Goal: Information Seeking & Learning: Learn about a topic

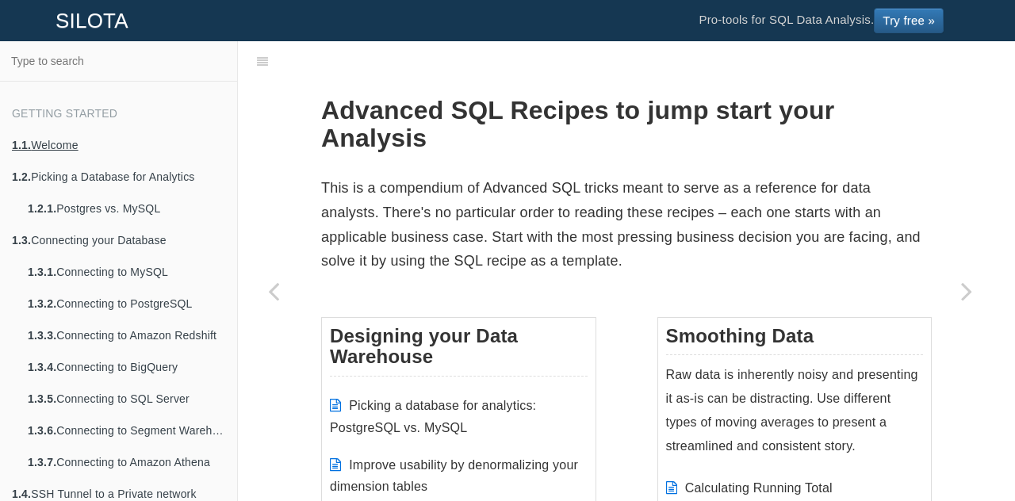
click at [68, 148] on link "1.1. Welcome" at bounding box center [118, 145] width 237 height 32
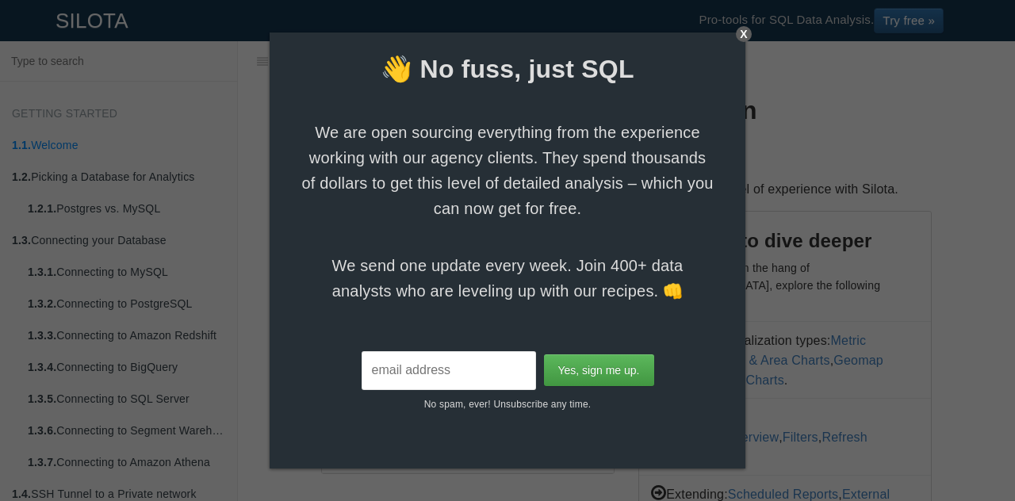
click at [743, 31] on div "X" at bounding box center [744, 34] width 16 height 16
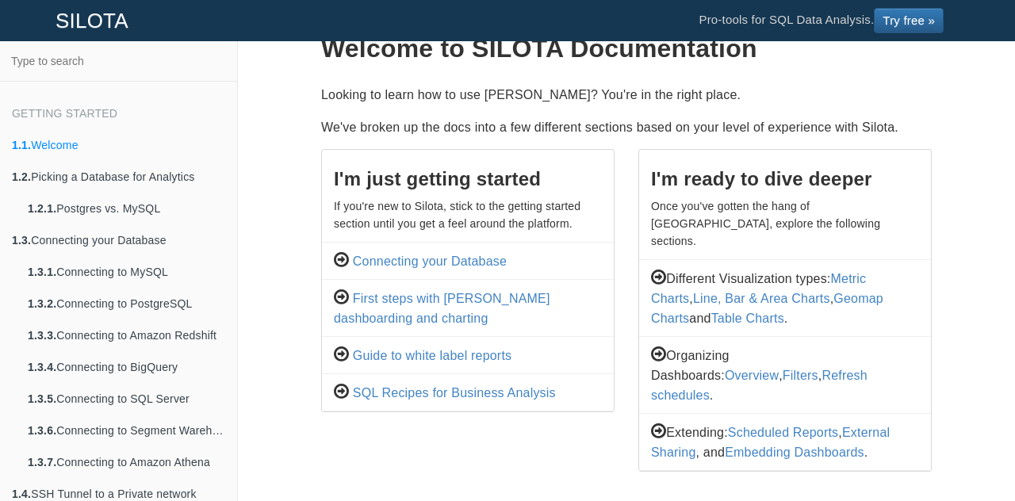
scroll to position [62, 0]
click at [420, 393] on link "SQL Recipes for Business Analysis" at bounding box center [454, 392] width 203 height 13
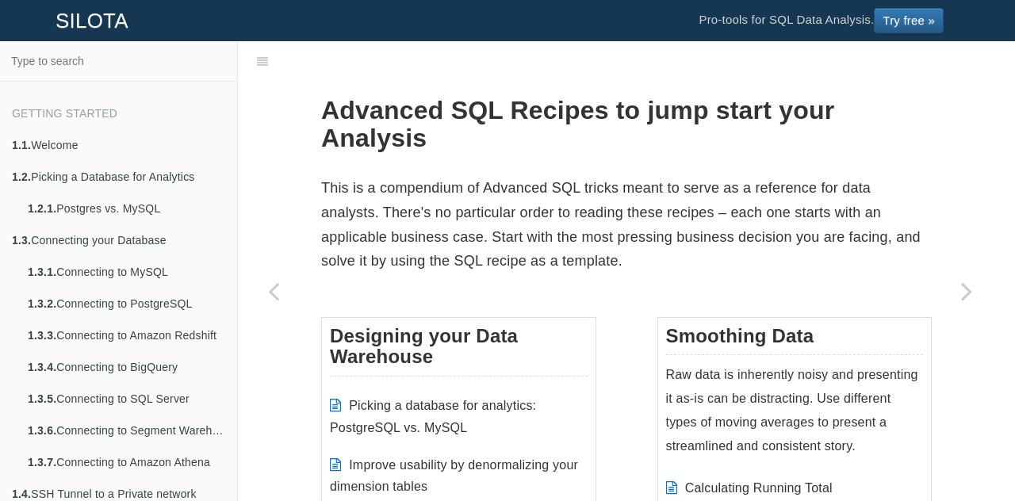
scroll to position [2, 0]
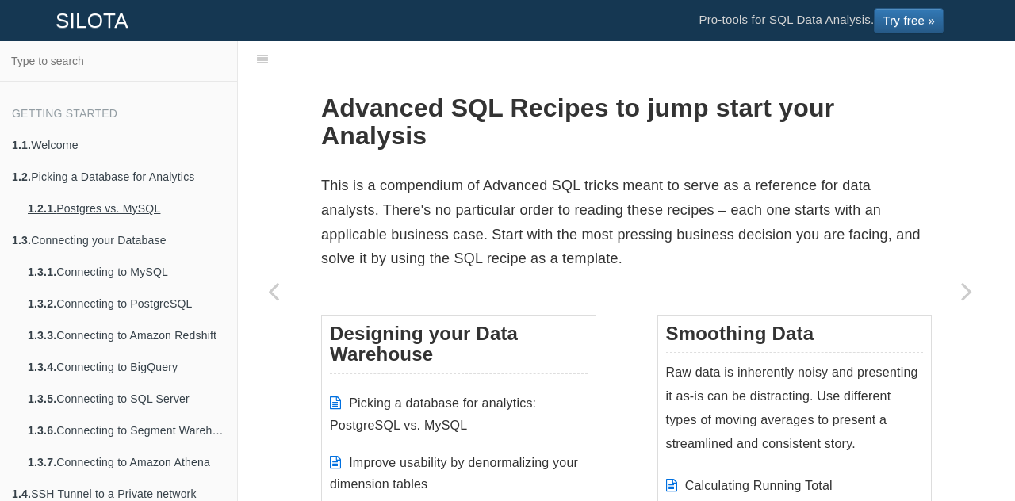
click at [105, 202] on link "1.2.1. Postgres vs. MySQL" at bounding box center [126, 209] width 221 height 32
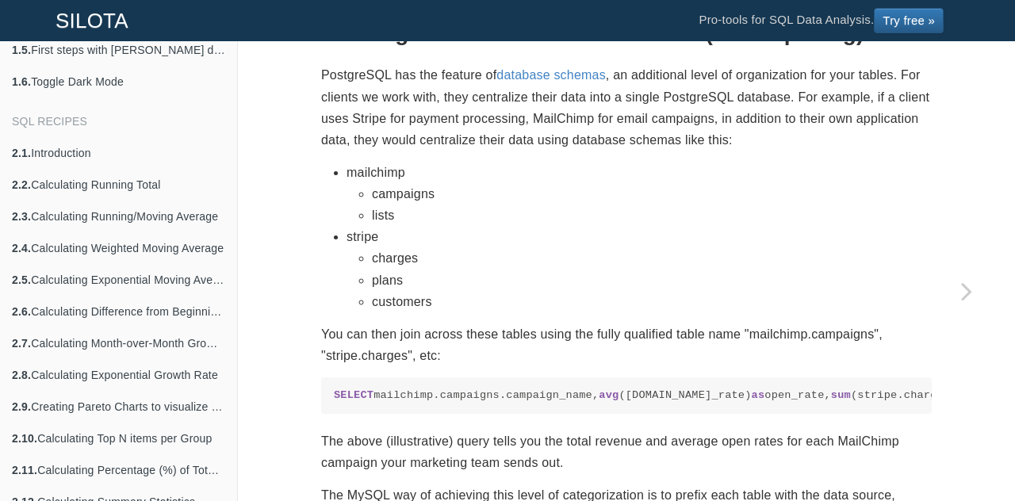
scroll to position [388, 0]
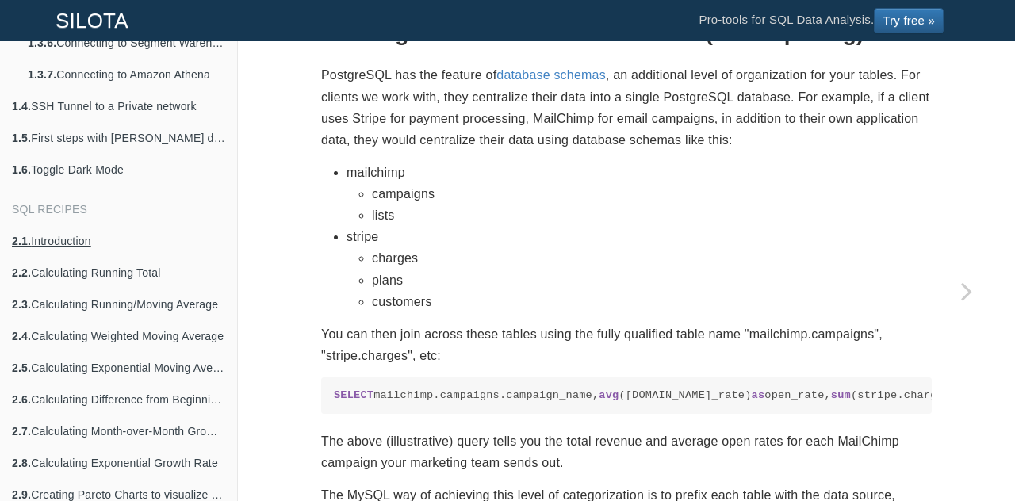
click at [67, 242] on link "2.1. Introduction" at bounding box center [118, 241] width 237 height 32
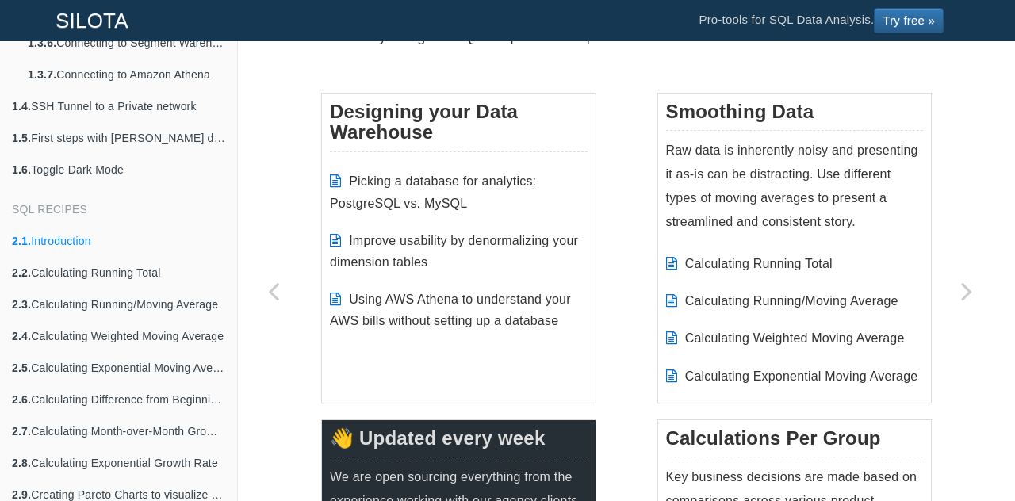
scroll to position [225, 0]
click at [779, 263] on link "Calculating Running Total" at bounding box center [759, 262] width 148 height 13
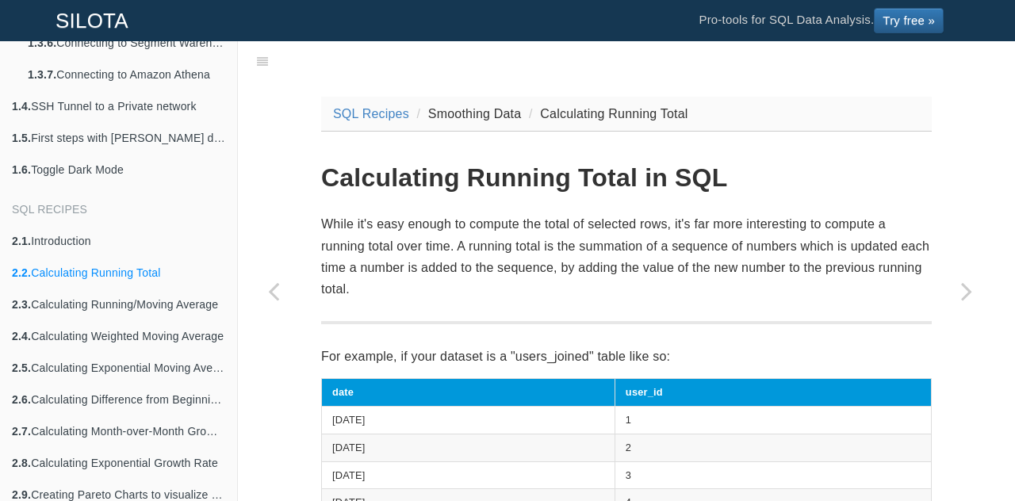
click at [51, 208] on li "SQL Recipes" at bounding box center [118, 206] width 237 height 40
click at [56, 236] on link "2.1. Introduction" at bounding box center [118, 241] width 237 height 32
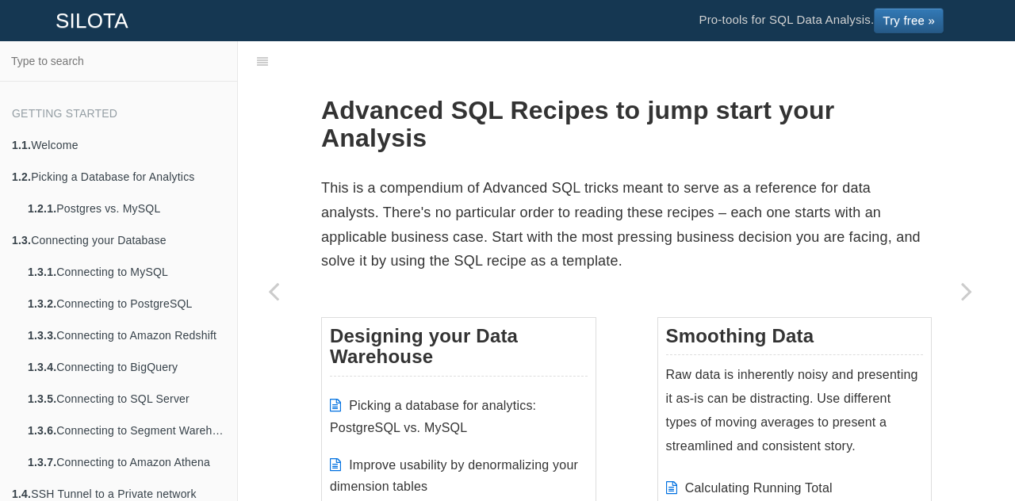
scroll to position [388, 0]
